Goal: Find specific page/section: Find specific page/section

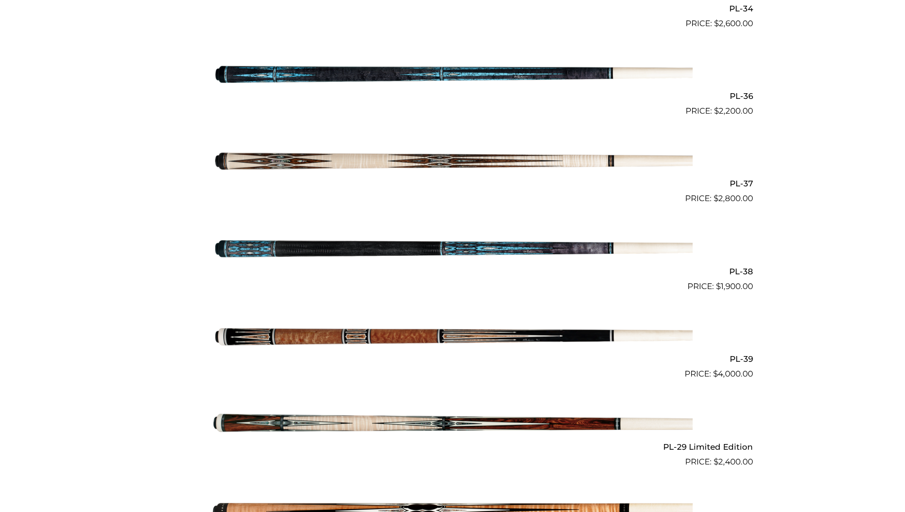
scroll to position [906, 0]
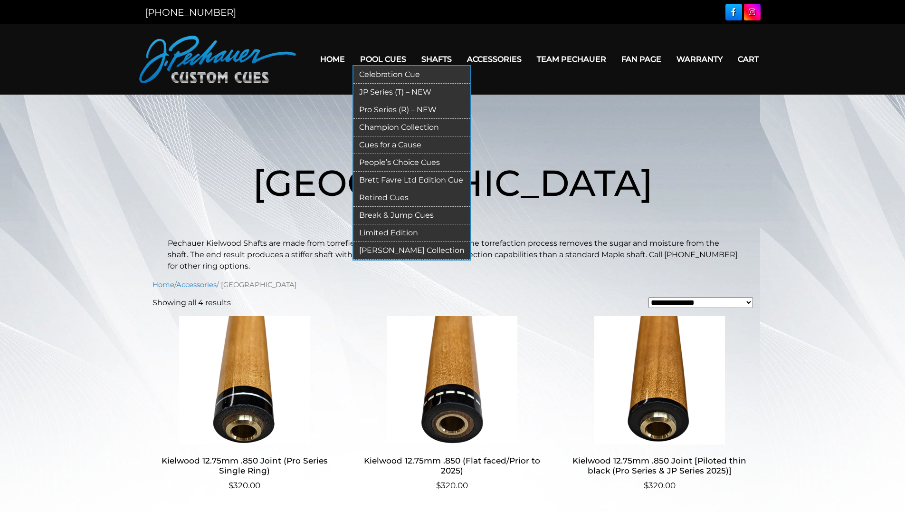
click at [409, 123] on link "Champion Collection" at bounding box center [412, 128] width 117 height 18
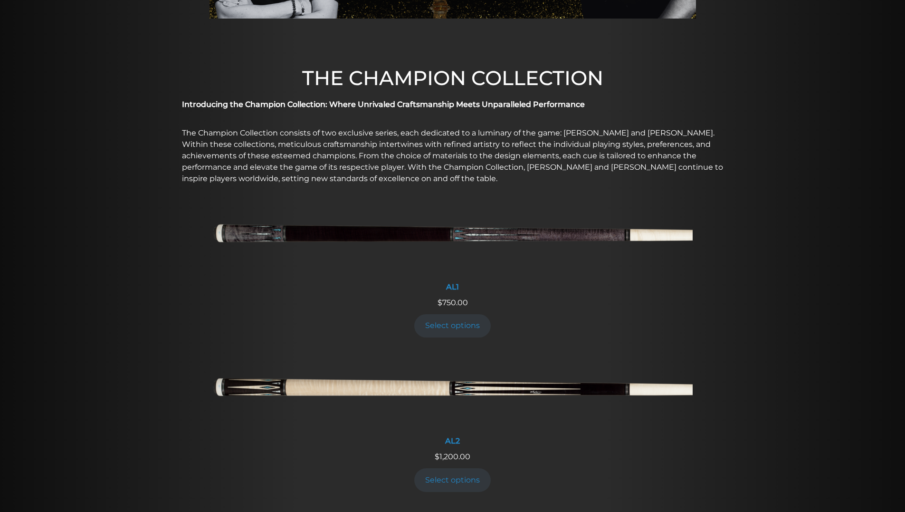
scroll to position [241, 0]
